Goal: Navigation & Orientation: Find specific page/section

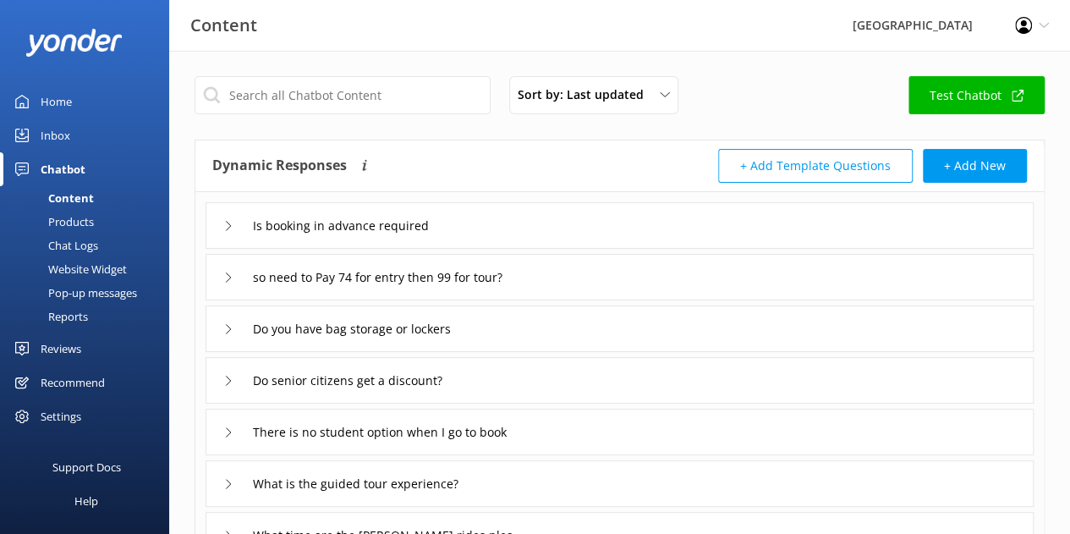
scroll to position [52, 0]
click at [1046, 18] on div "Profile Settings Logout" at bounding box center [1032, 25] width 76 height 51
click at [49, 99] on div "Home" at bounding box center [56, 102] width 31 height 34
